Goal: Navigation & Orientation: Find specific page/section

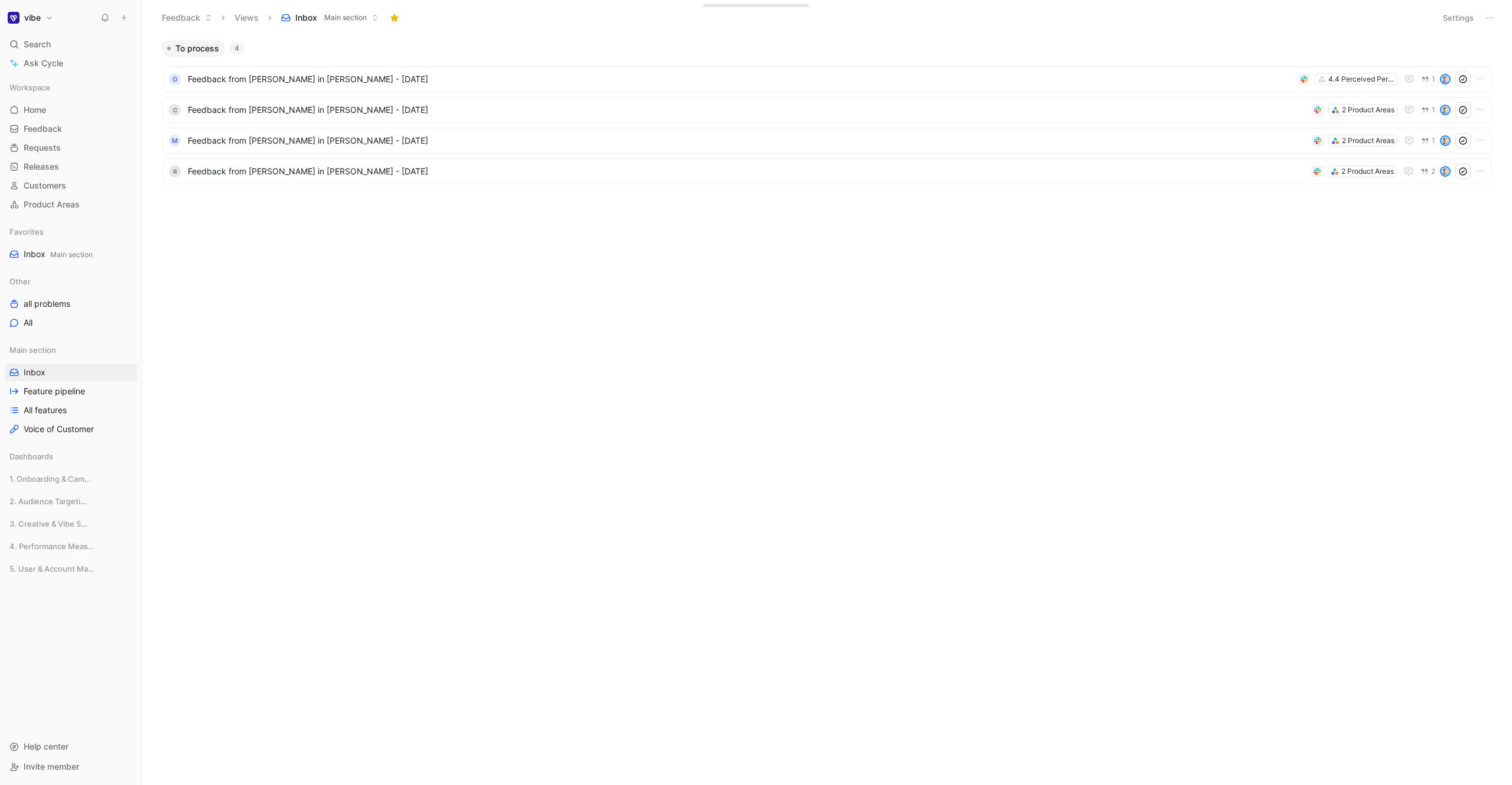
click at [705, 315] on div "To process 4 O Feedback from Nicolas Hemidy in Slack - 8/26/2025 4.4 Perceived …" at bounding box center [826, 413] width 1353 height 745
click at [48, 209] on span "Product Areas" at bounding box center [52, 204] width 56 height 12
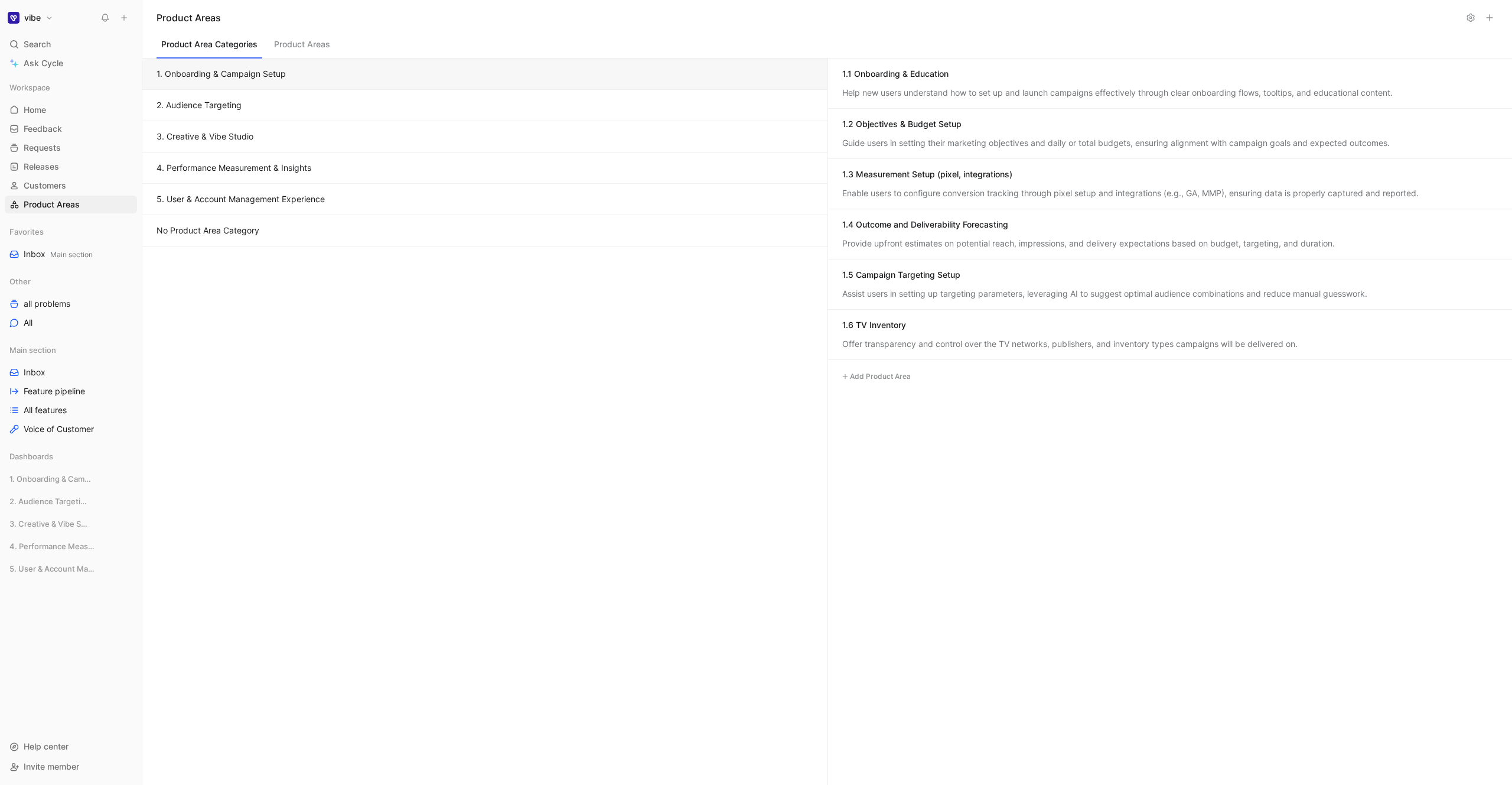
click at [262, 70] on button "1. Onboarding & Campaign Setup" at bounding box center [484, 74] width 685 height 31
click at [60, 480] on span "1. Onboarding & Campaign Setup" at bounding box center [49, 479] width 78 height 12
click at [54, 507] on link "Inbox" at bounding box center [71, 501] width 132 height 18
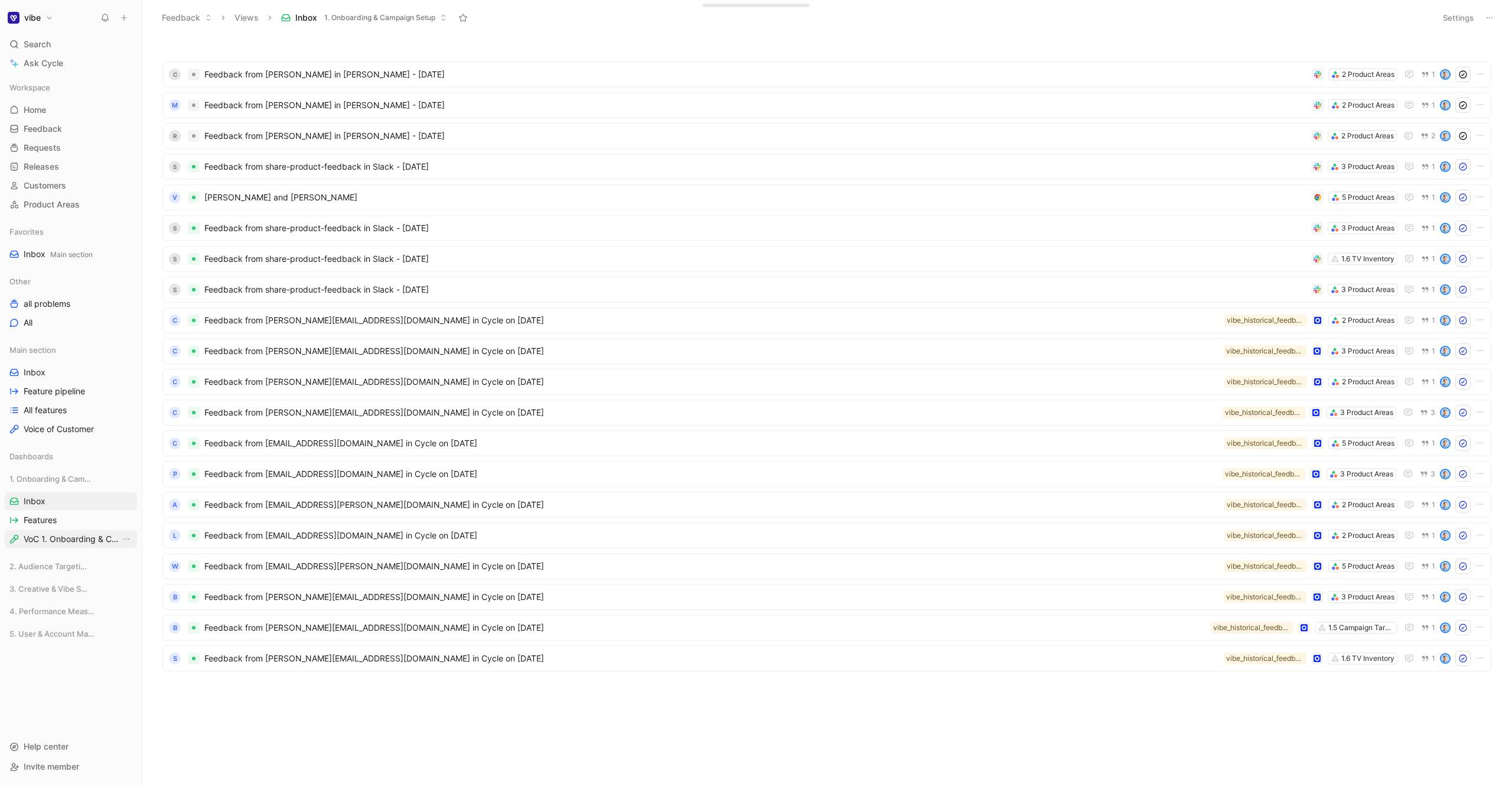
click at [53, 541] on span "VoC 1. Onboarding & Campaign Setup" at bounding box center [72, 539] width 97 height 12
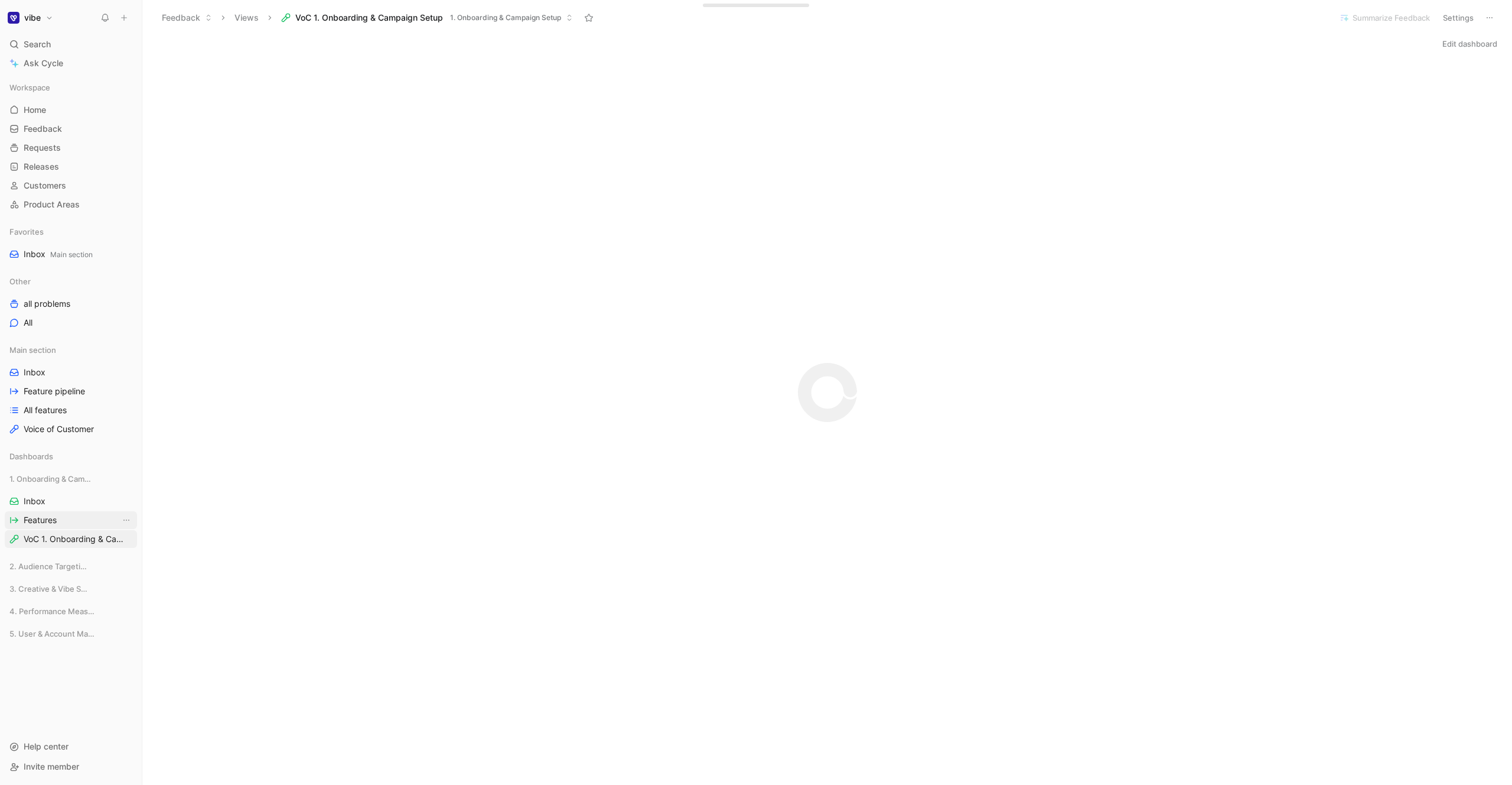
click at [53, 516] on span "Features" at bounding box center [40, 520] width 33 height 12
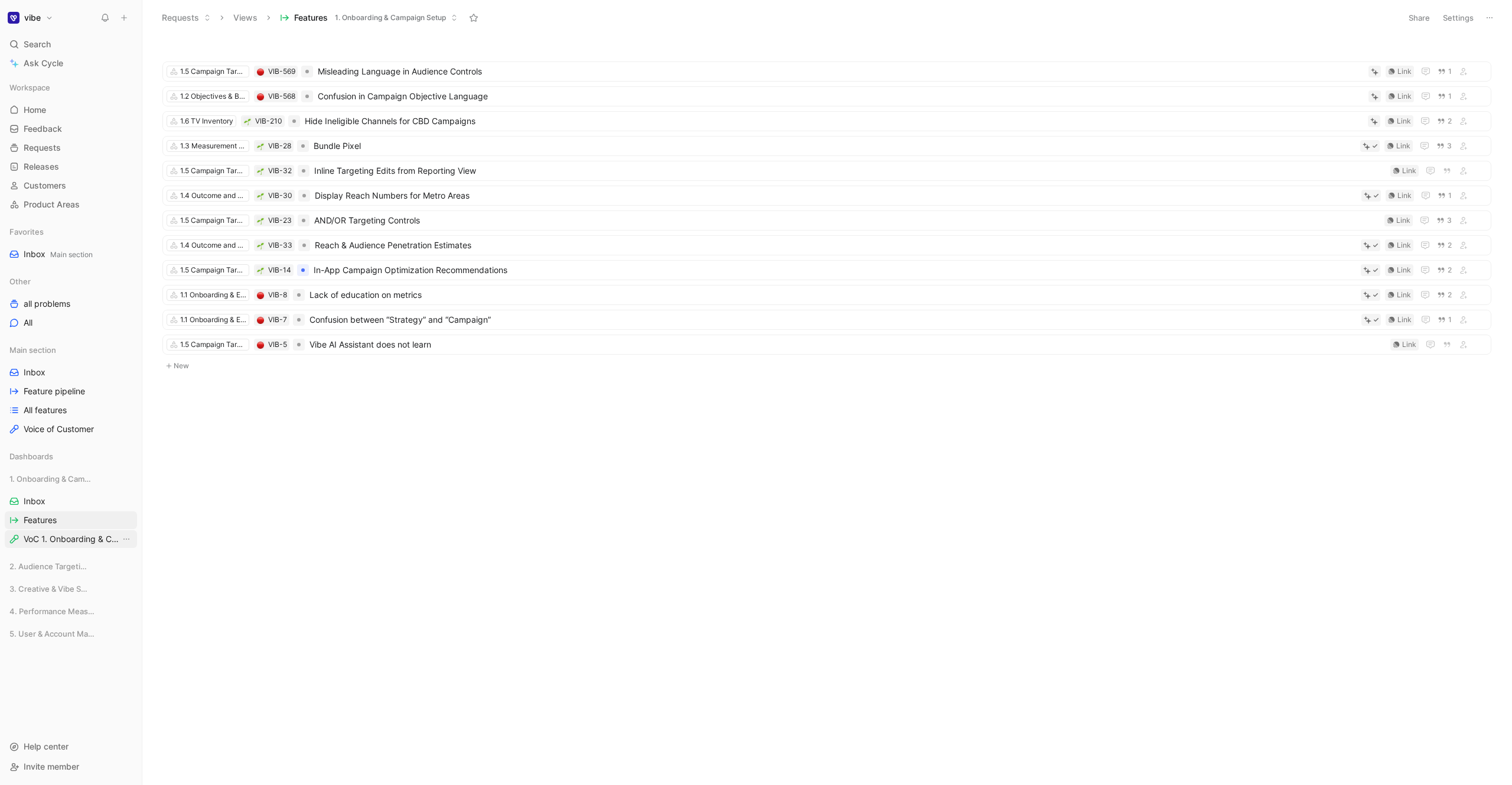
click at [67, 537] on span "VoC 1. Onboarding & Campaign Setup" at bounding box center [72, 539] width 97 height 12
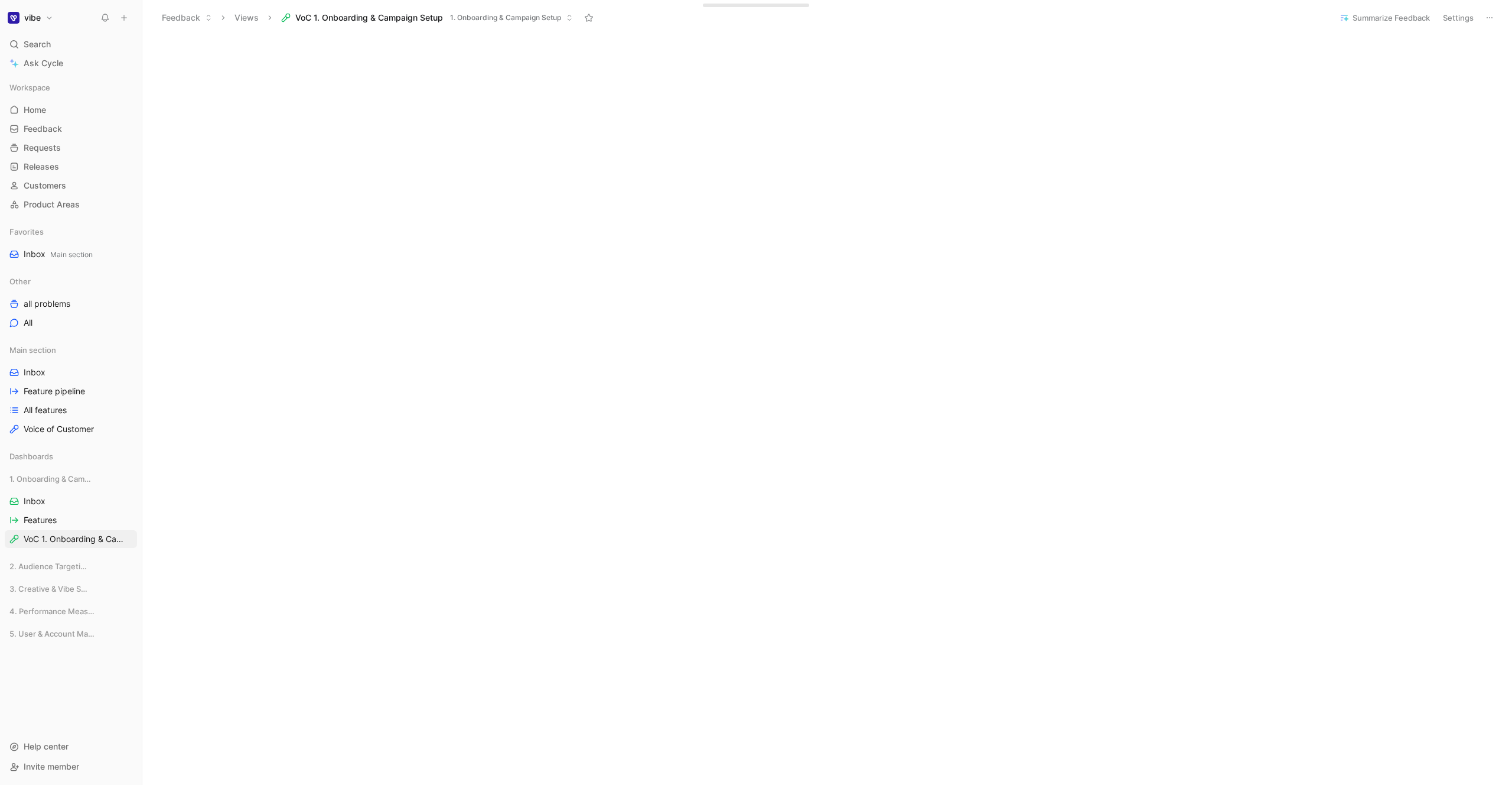
scroll to position [118, 0]
